Goal: Transaction & Acquisition: Purchase product/service

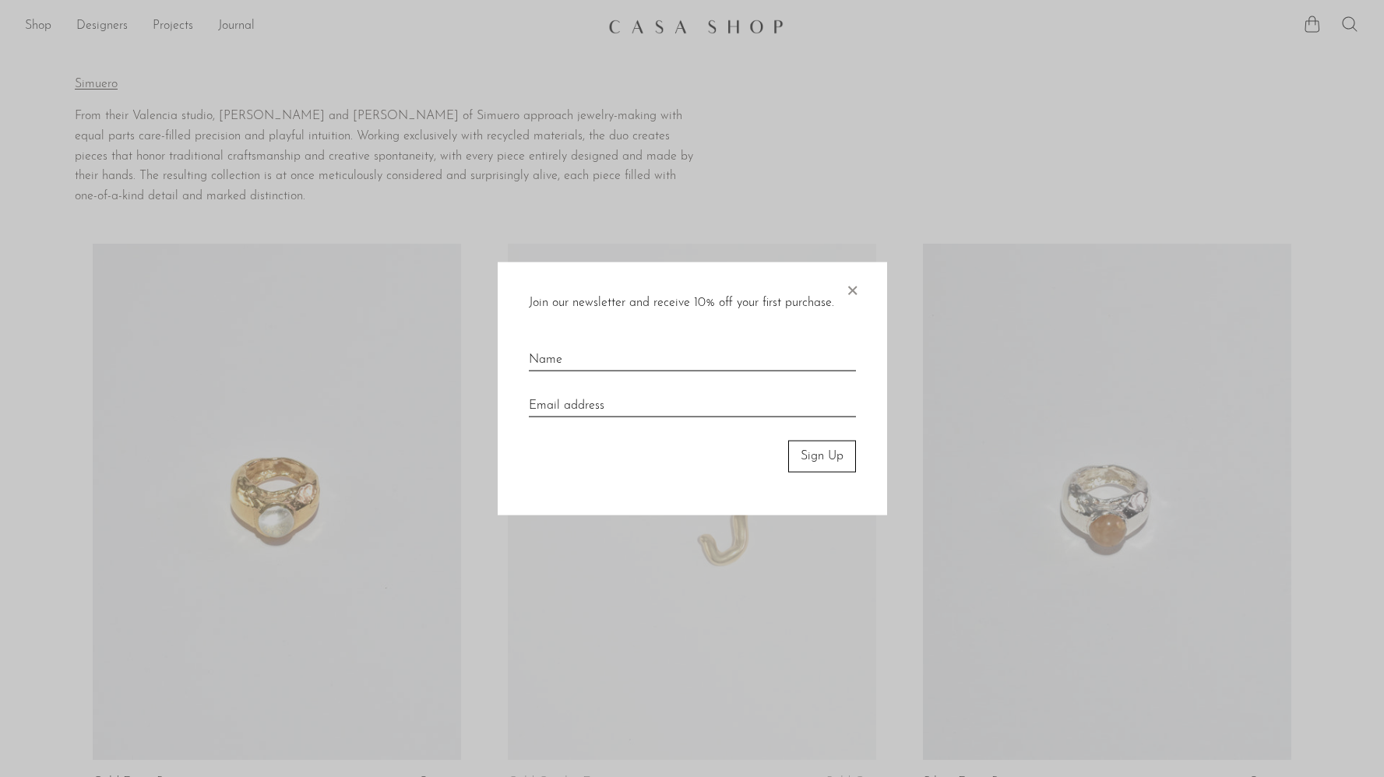
click at [854, 289] on span "×" at bounding box center [852, 287] width 16 height 50
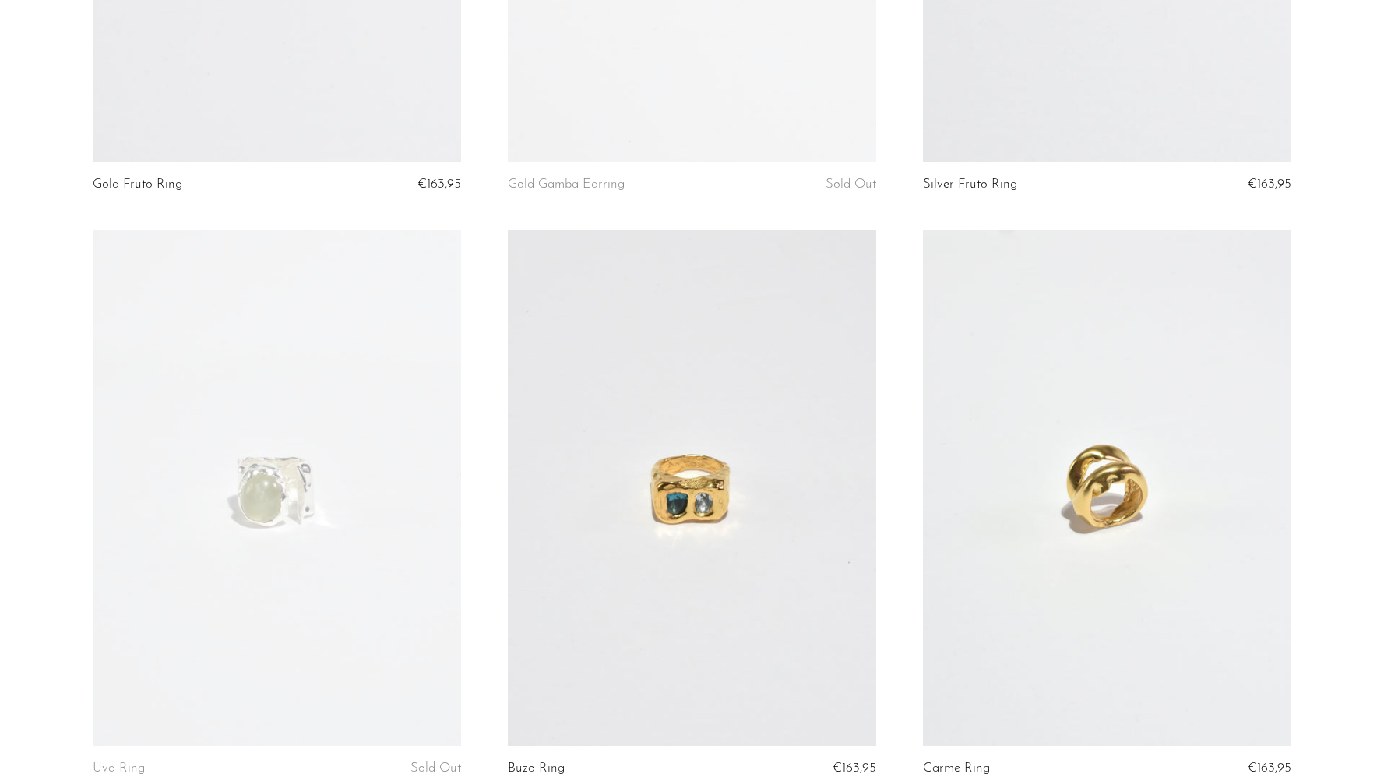
scroll to position [938, 0]
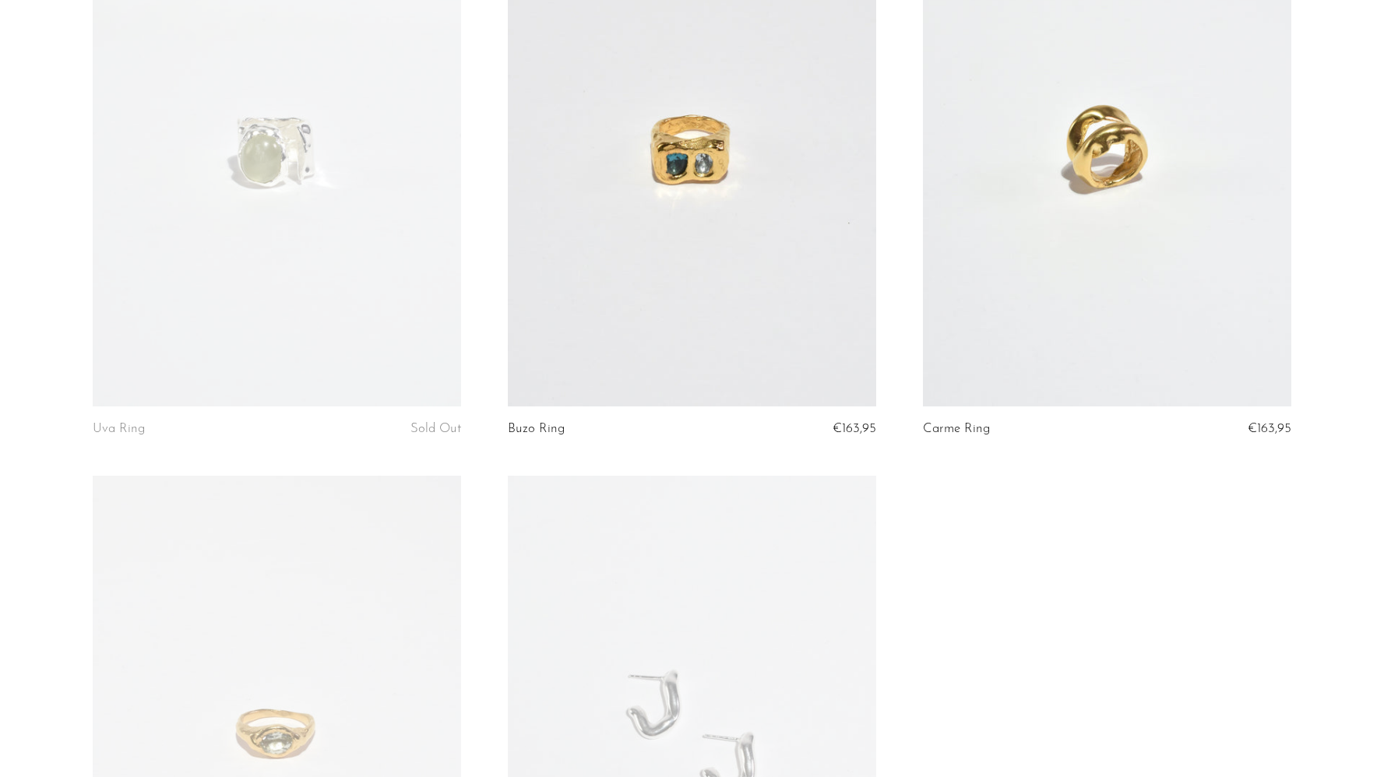
click at [992, 185] on link at bounding box center [1107, 149] width 368 height 516
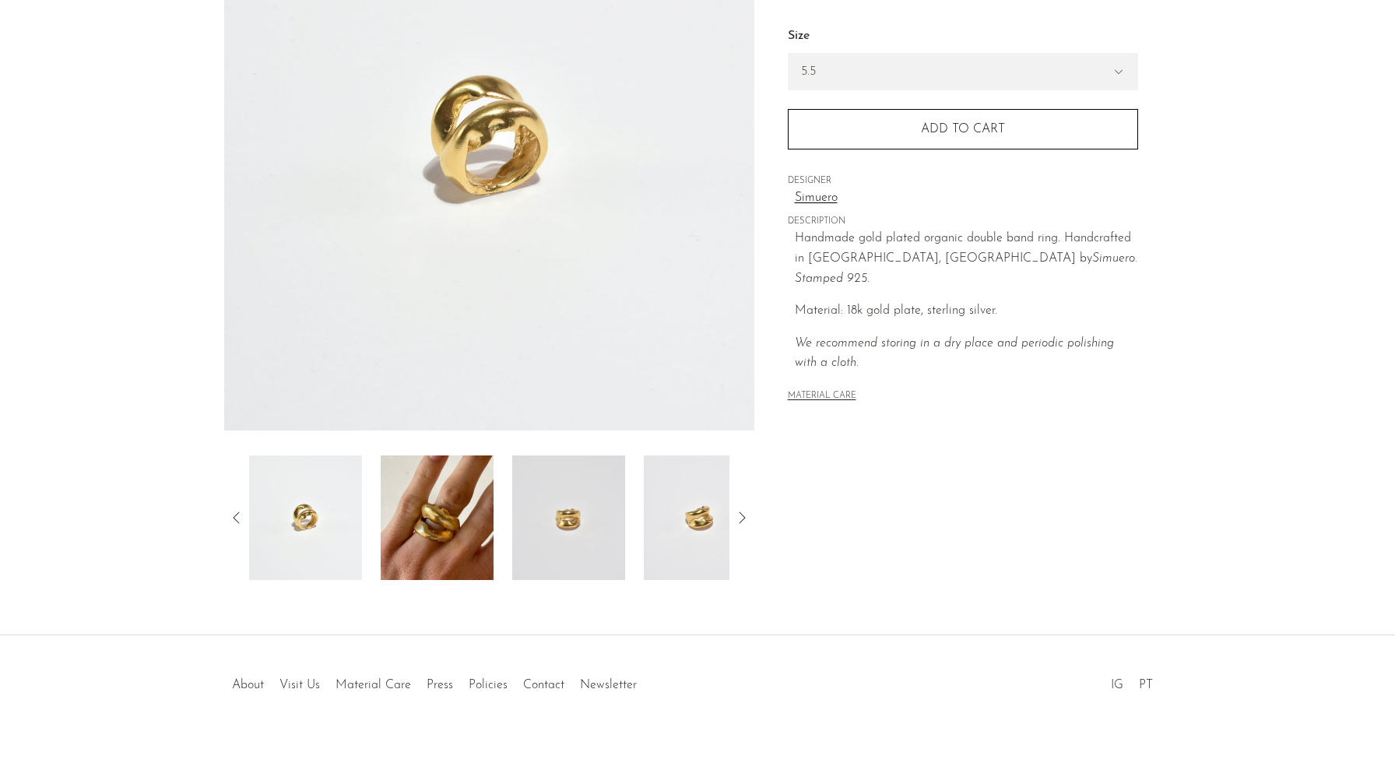
scroll to position [235, 0]
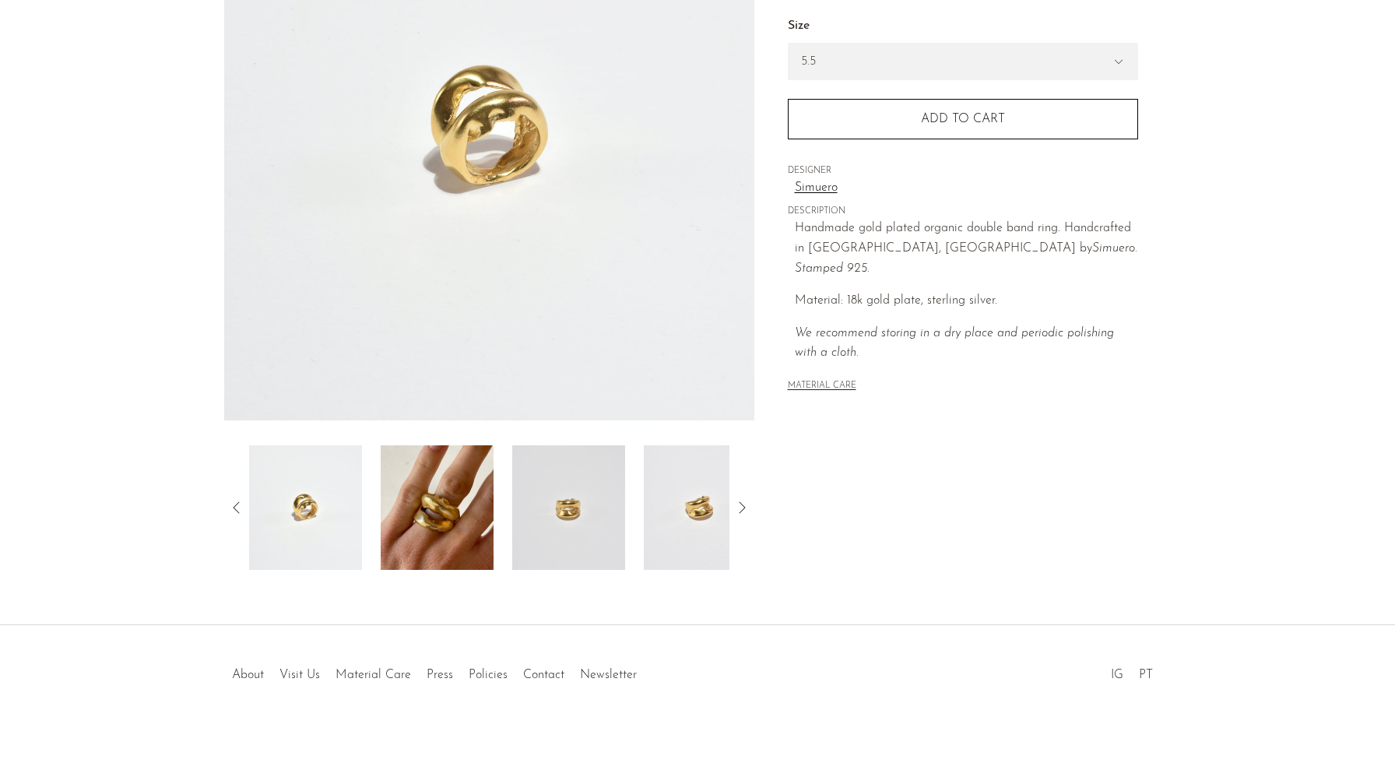
click at [446, 513] on img at bounding box center [437, 507] width 113 height 125
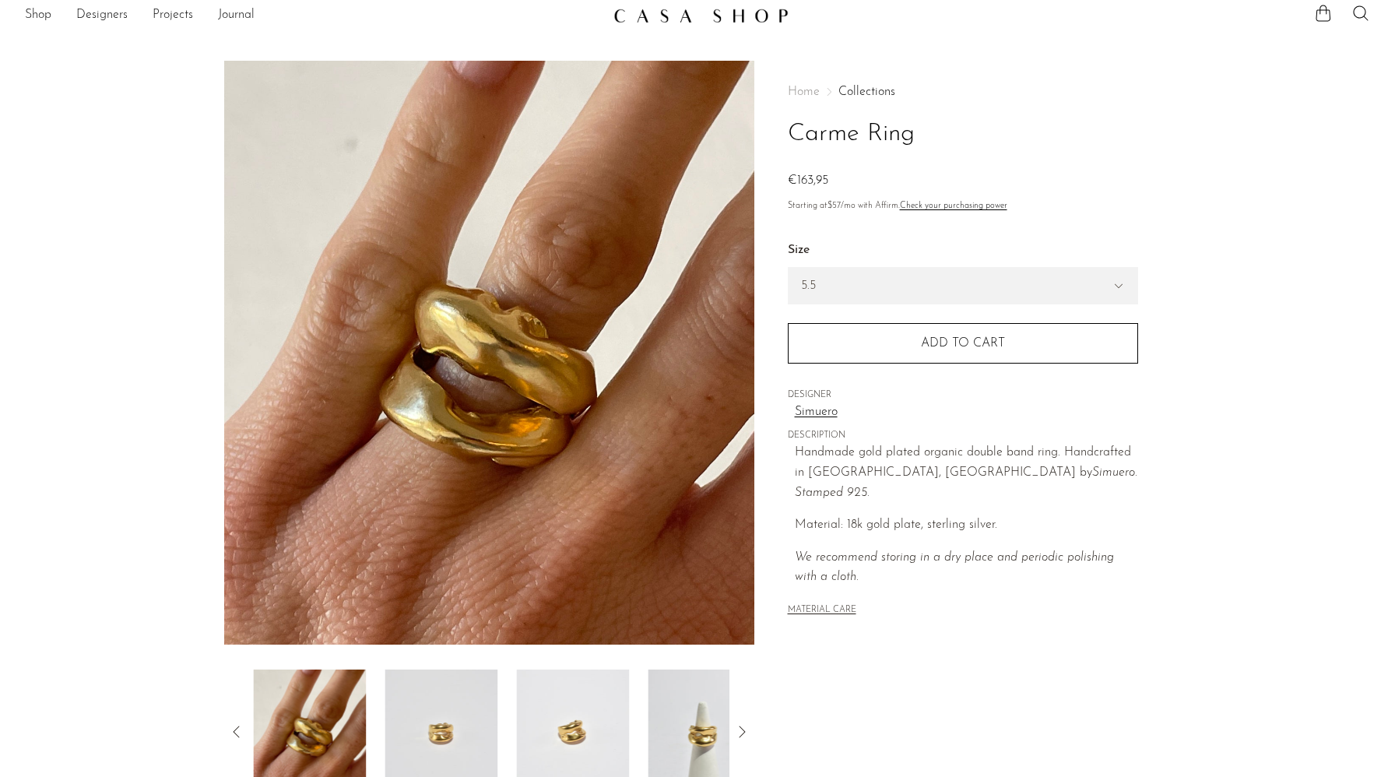
scroll to position [0, 0]
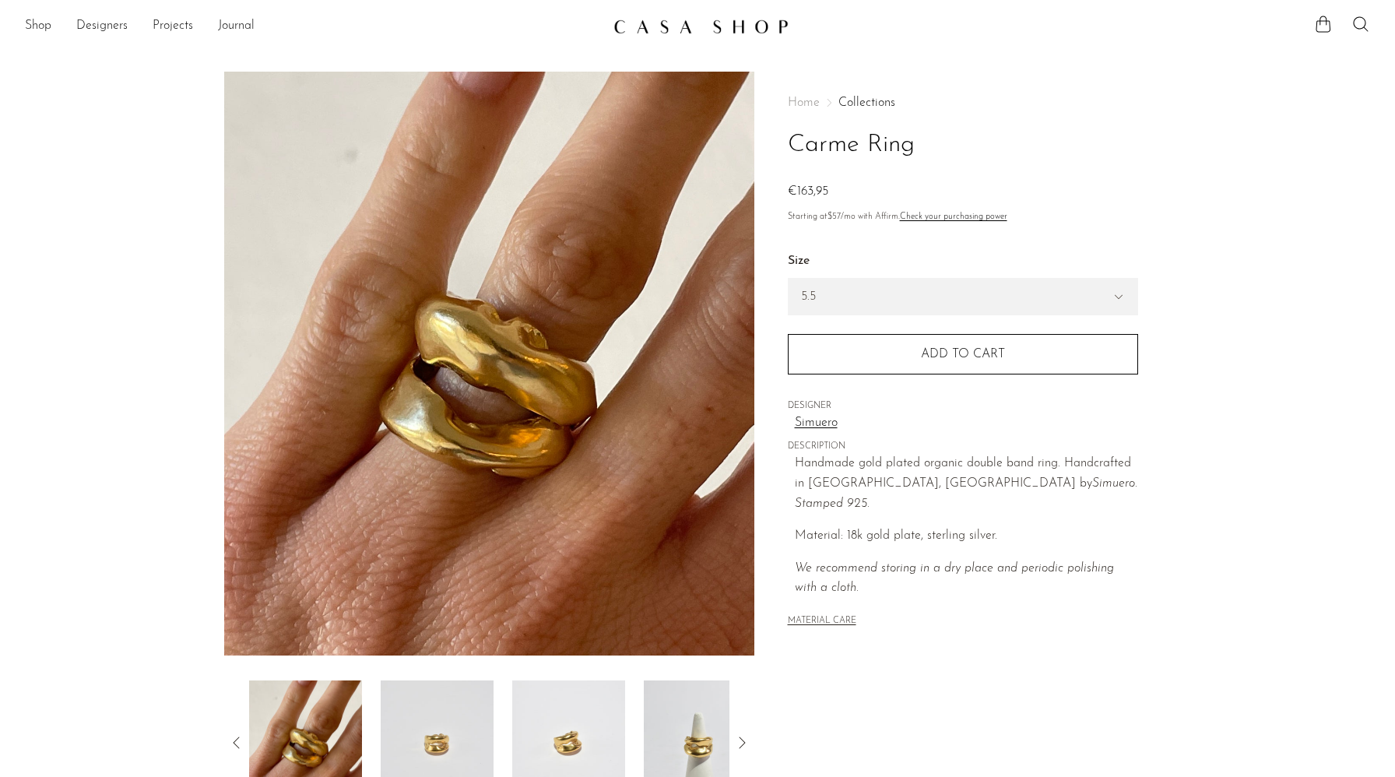
click at [741, 738] on icon at bounding box center [742, 743] width 6 height 12
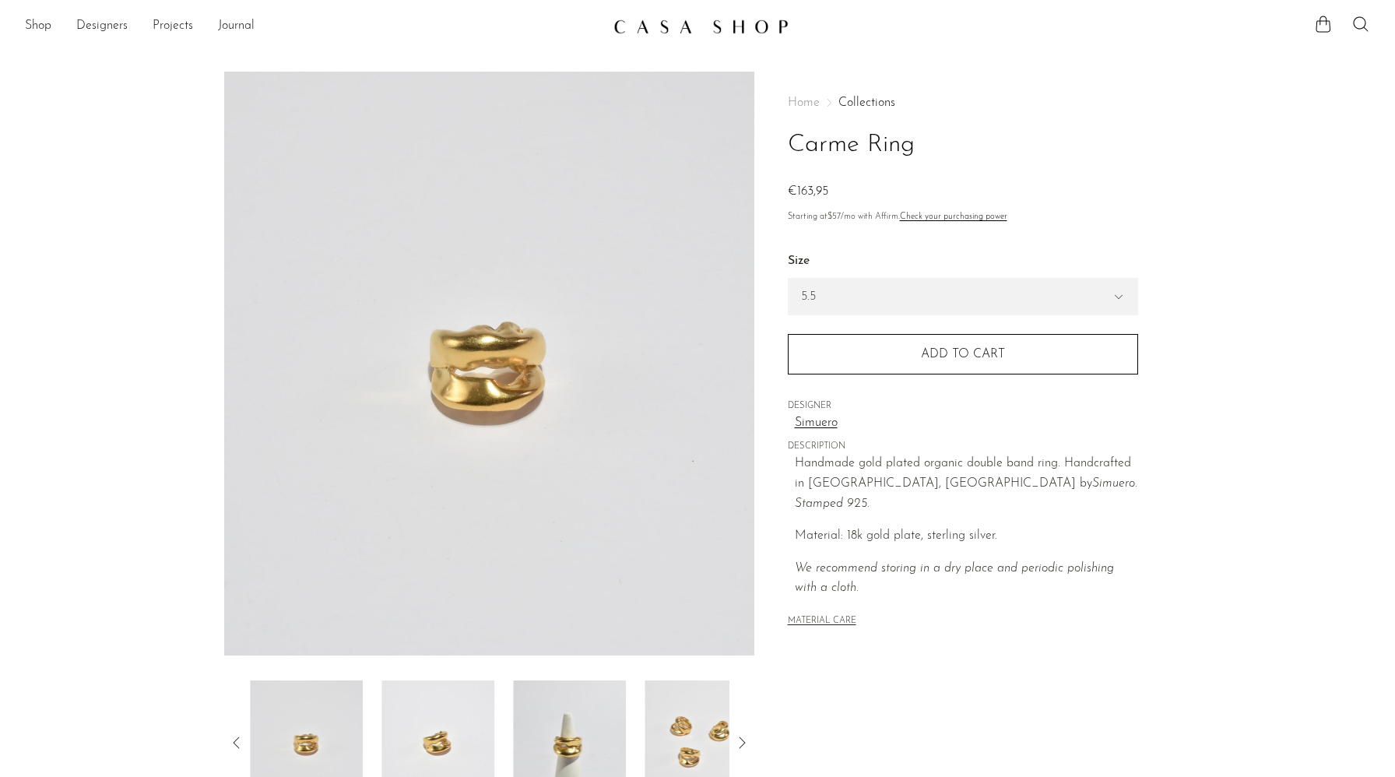
click at [741, 738] on icon at bounding box center [742, 743] width 6 height 12
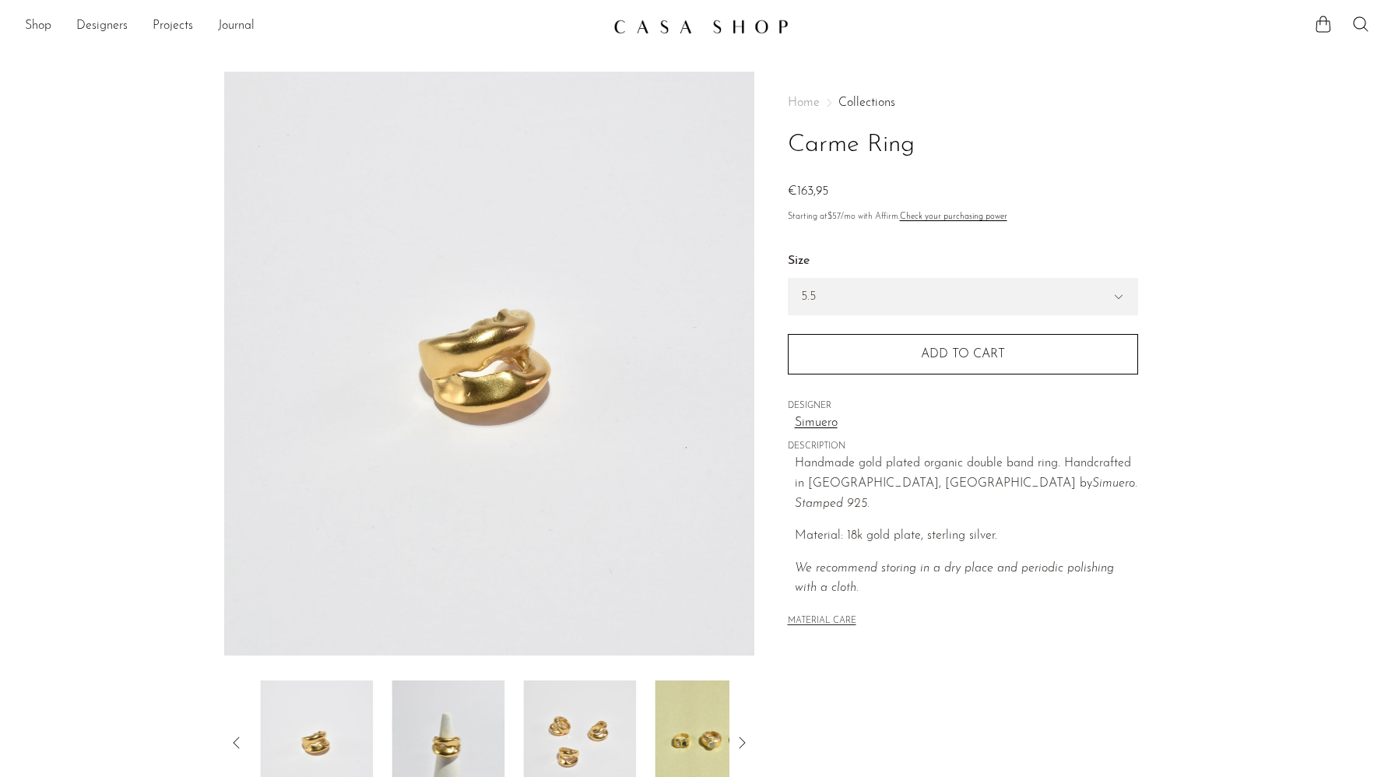
click at [741, 738] on icon at bounding box center [742, 743] width 6 height 12
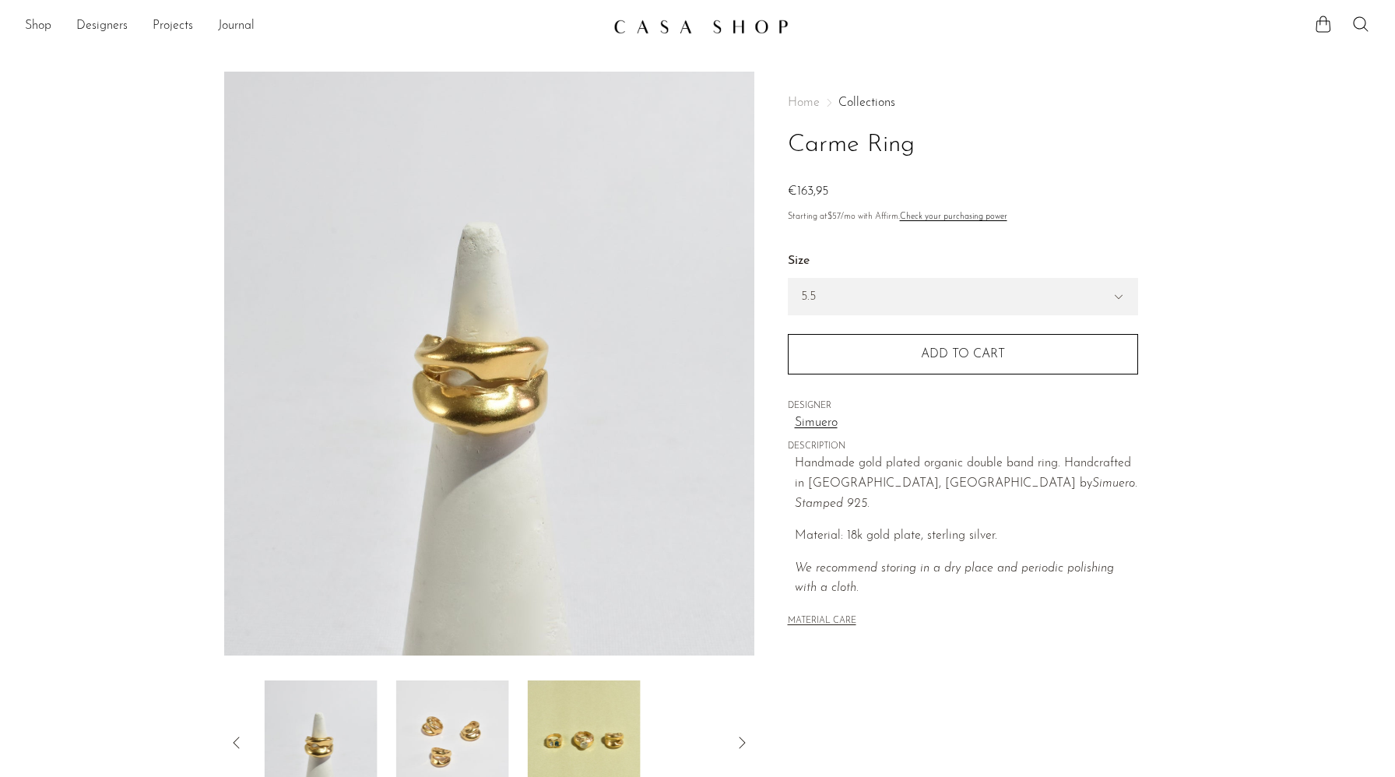
click at [741, 738] on icon at bounding box center [742, 743] width 6 height 12
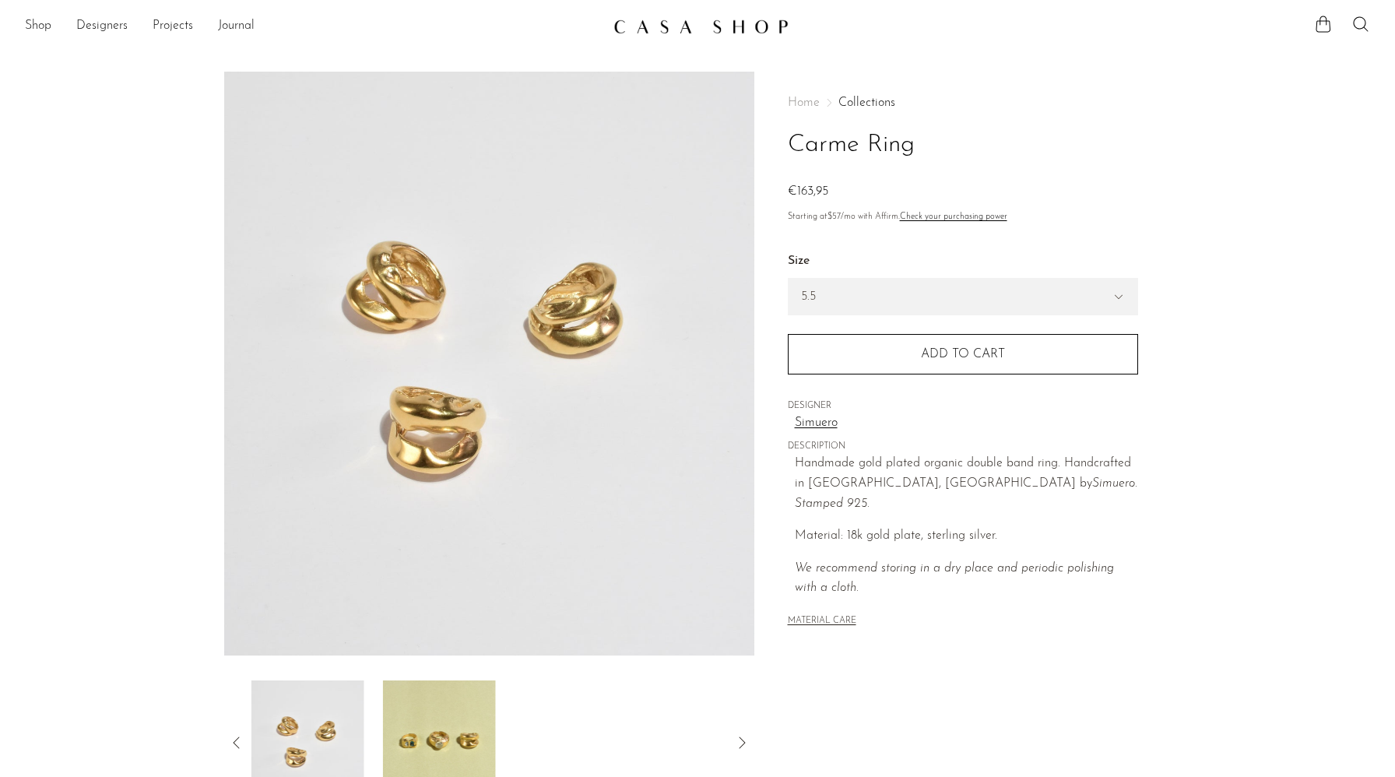
click at [741, 738] on icon at bounding box center [742, 743] width 6 height 12
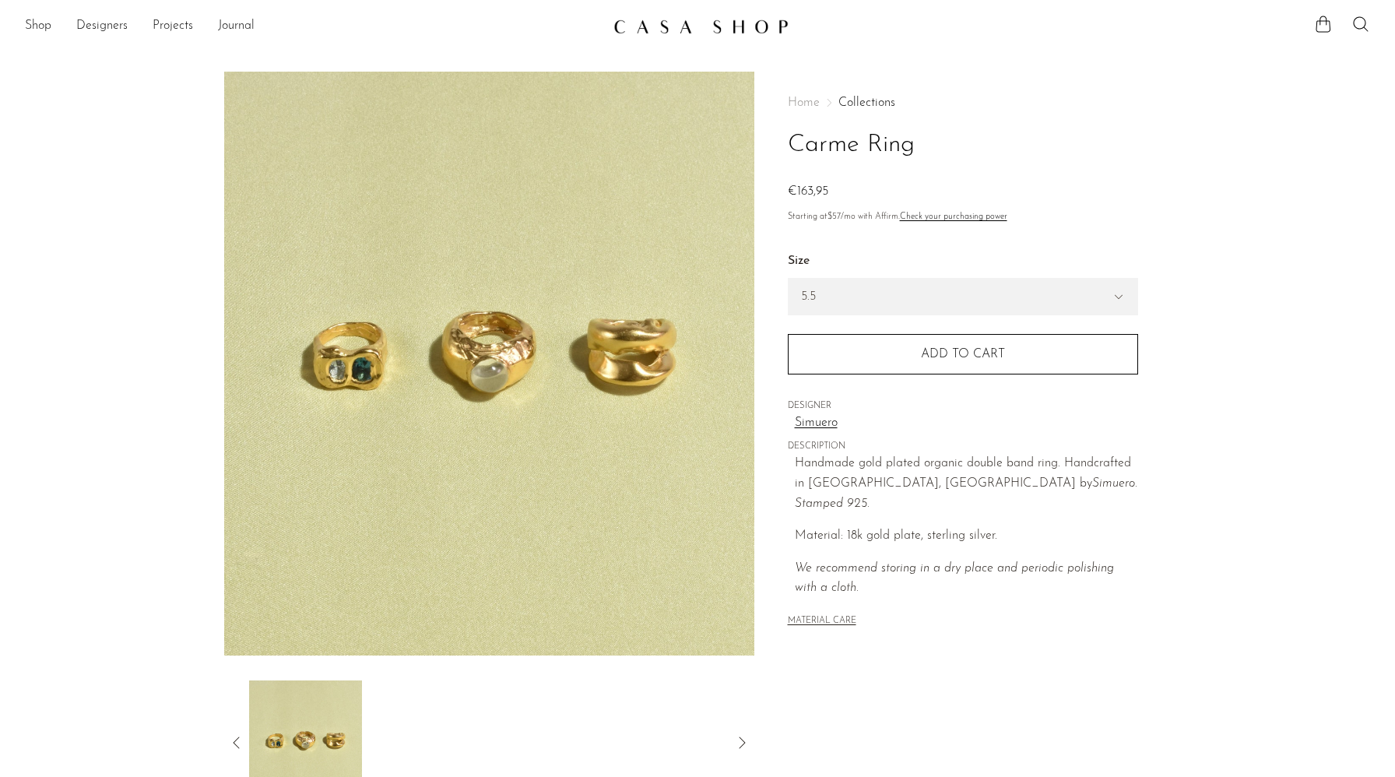
click at [238, 743] on icon at bounding box center [236, 743] width 19 height 19
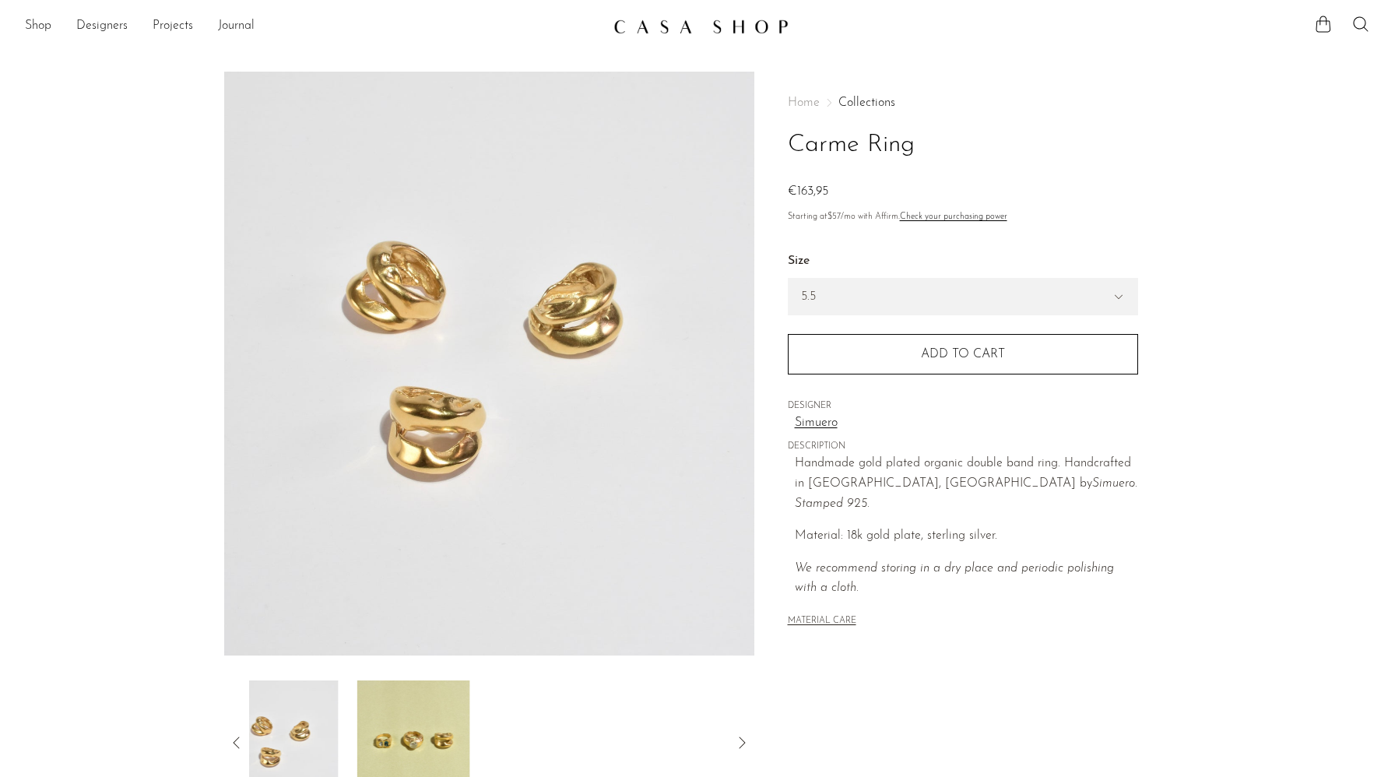
click at [238, 743] on icon at bounding box center [236, 743] width 19 height 19
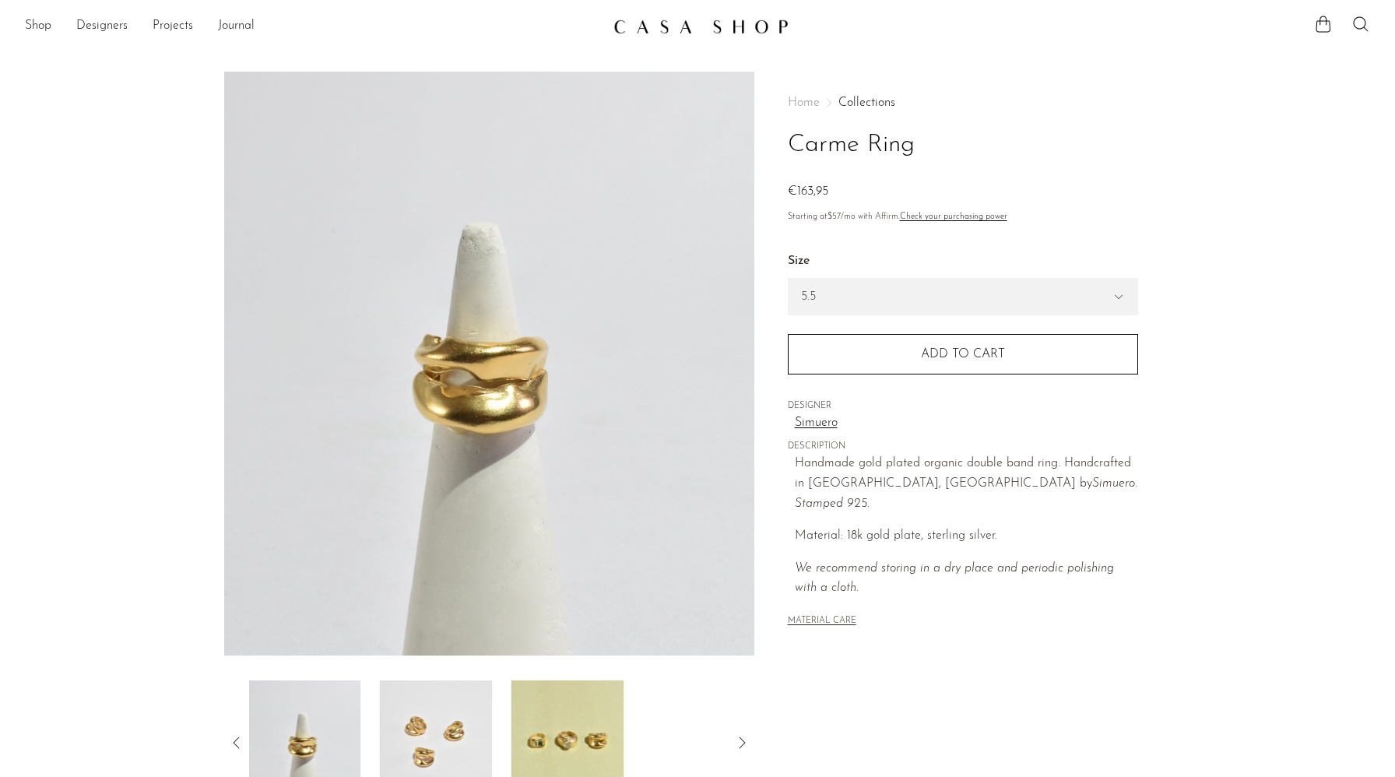
click at [238, 743] on icon at bounding box center [236, 743] width 19 height 19
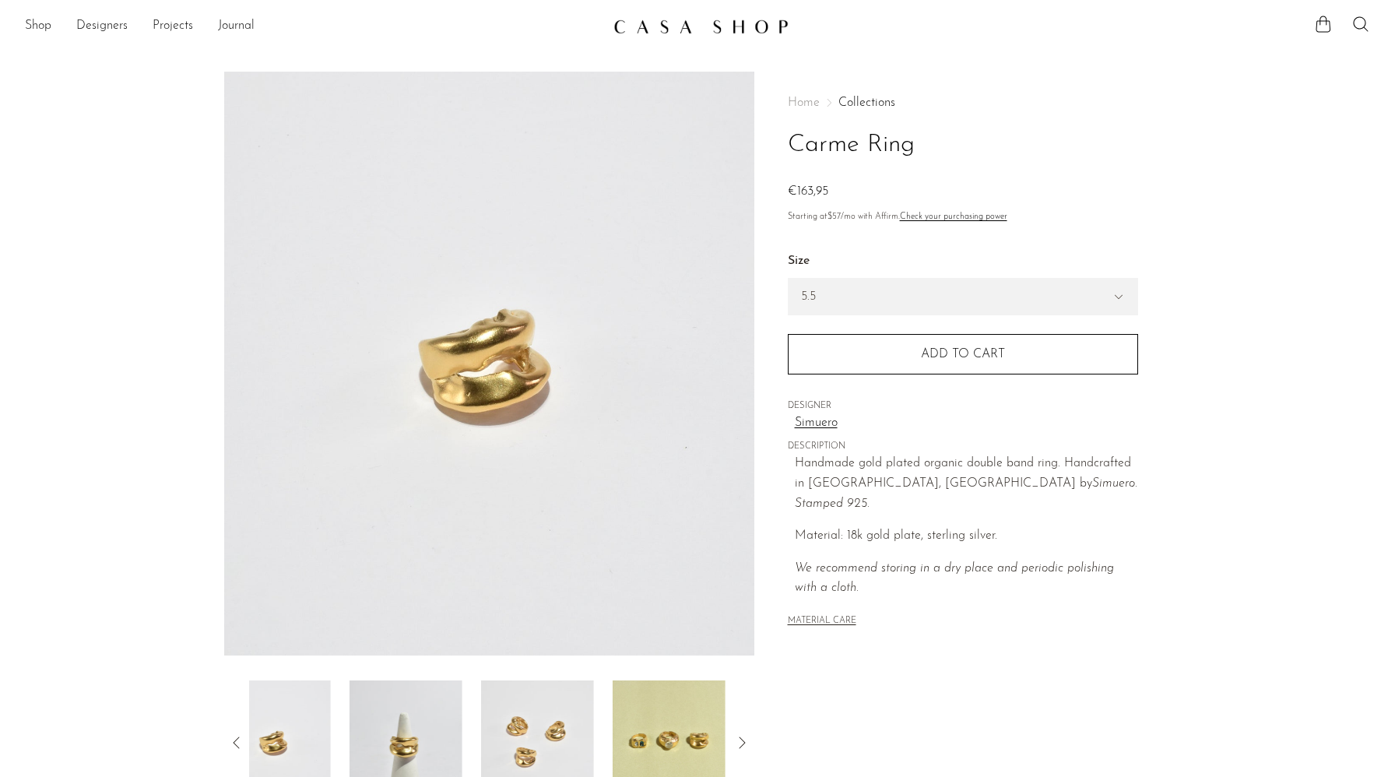
click at [238, 743] on icon at bounding box center [236, 743] width 19 height 19
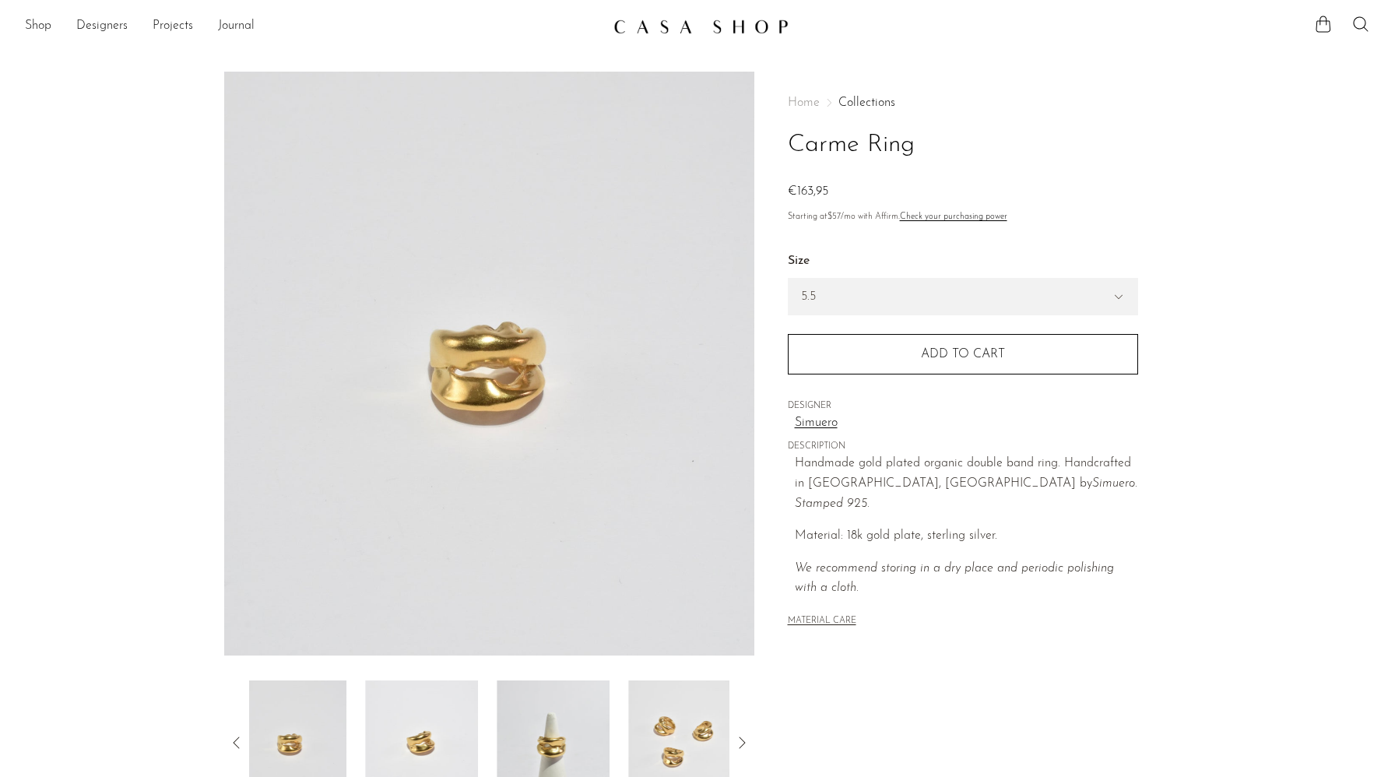
click at [238, 743] on icon at bounding box center [236, 743] width 19 height 19
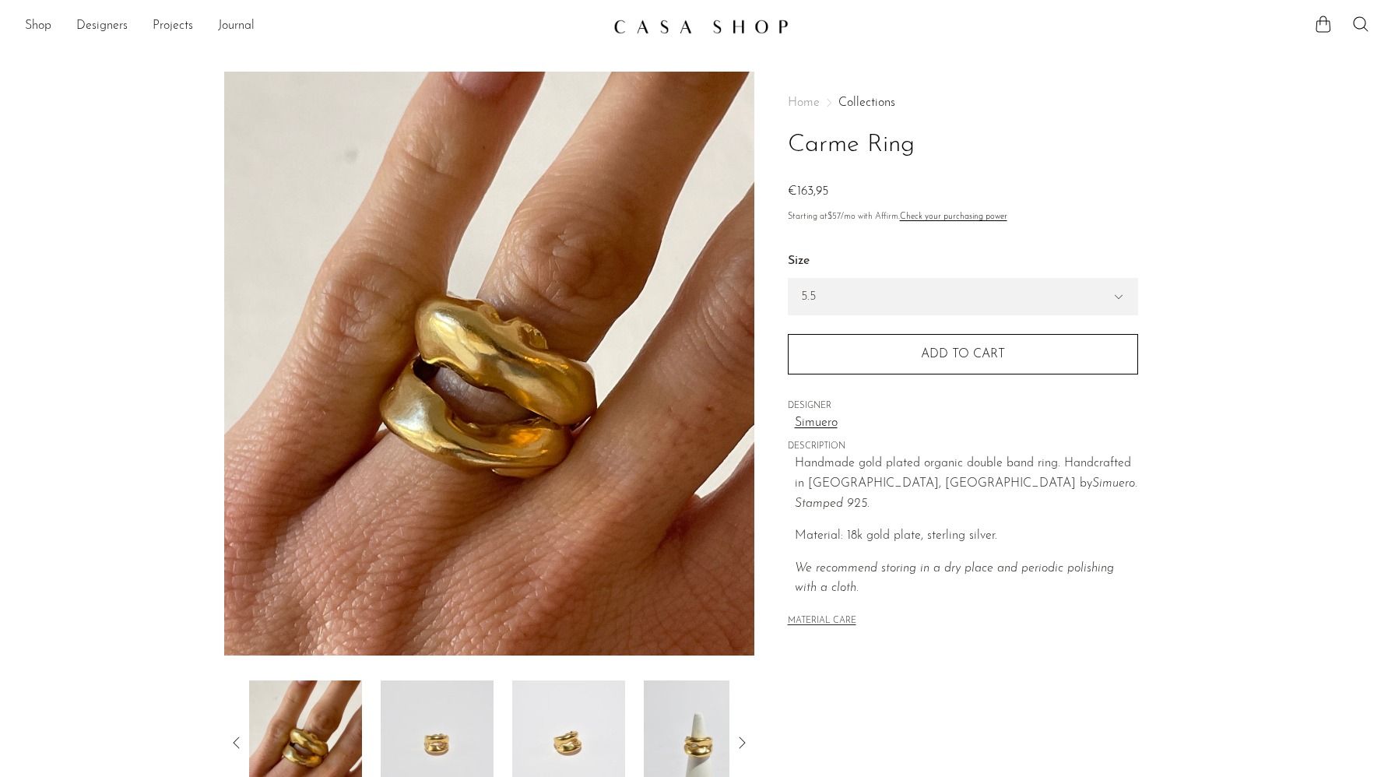
click at [56, 564] on section "Carme Ring €0 €163,95" at bounding box center [697, 439] width 1395 height 734
click at [948, 290] on select "5.5 6.5 7" at bounding box center [963, 297] width 349 height 36
click at [1033, 294] on select "5.5 6.5 7" at bounding box center [963, 297] width 349 height 36
click at [878, 292] on select "5.5 6.5 7" at bounding box center [963, 297] width 349 height 36
click at [896, 289] on select "5.5 6.5 7" at bounding box center [963, 297] width 349 height 36
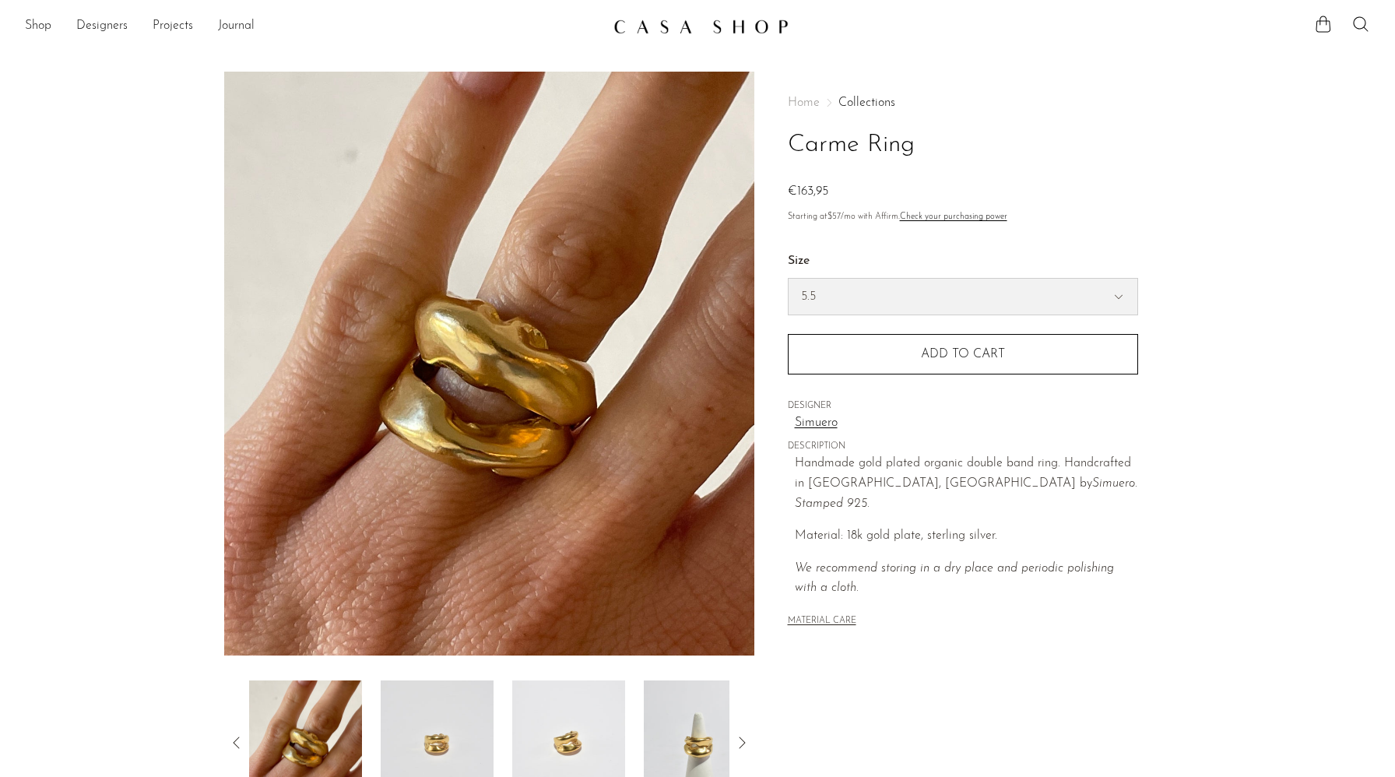
click at [885, 283] on select "5.5 6.5 7" at bounding box center [963, 297] width 349 height 36
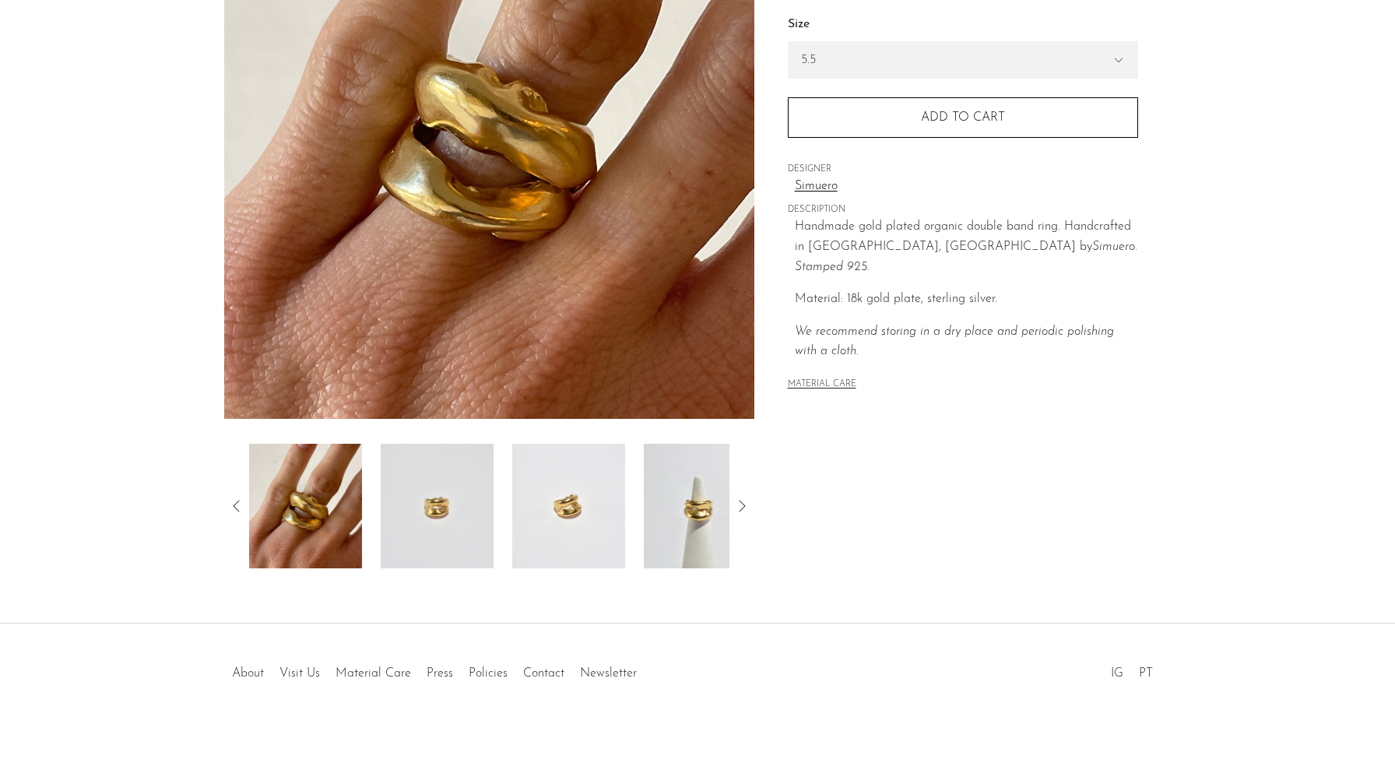
click at [255, 675] on link "About" at bounding box center [248, 673] width 32 height 12
click at [492, 677] on link "Policies" at bounding box center [488, 673] width 39 height 12
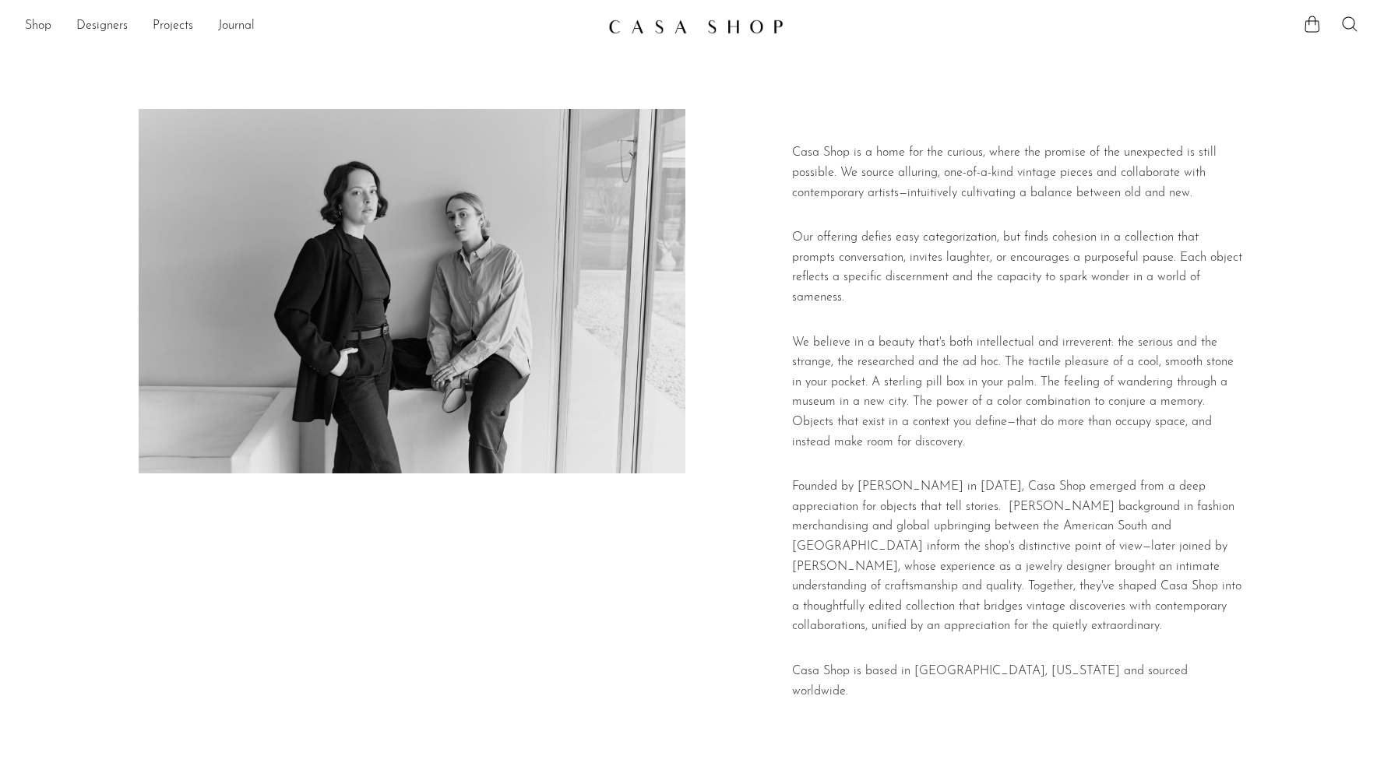
scroll to position [194, 0]
